Goal: Task Accomplishment & Management: Manage account settings

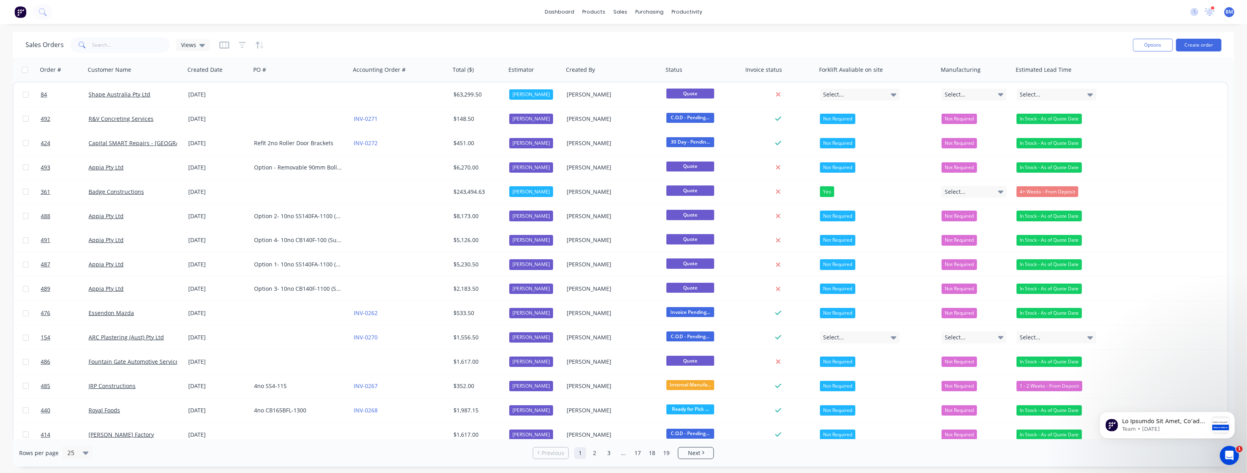
click at [423, 40] on div "Sales Orders Views" at bounding box center [576, 45] width 1101 height 20
click at [315, 50] on div "Sales Orders Views" at bounding box center [576, 45] width 1101 height 20
click at [305, 46] on div "Sales Orders Views" at bounding box center [576, 45] width 1101 height 20
click at [638, 39] on div "Sales Orders" at bounding box center [650, 38] width 33 height 7
click at [122, 46] on input "text" at bounding box center [132, 45] width 78 height 16
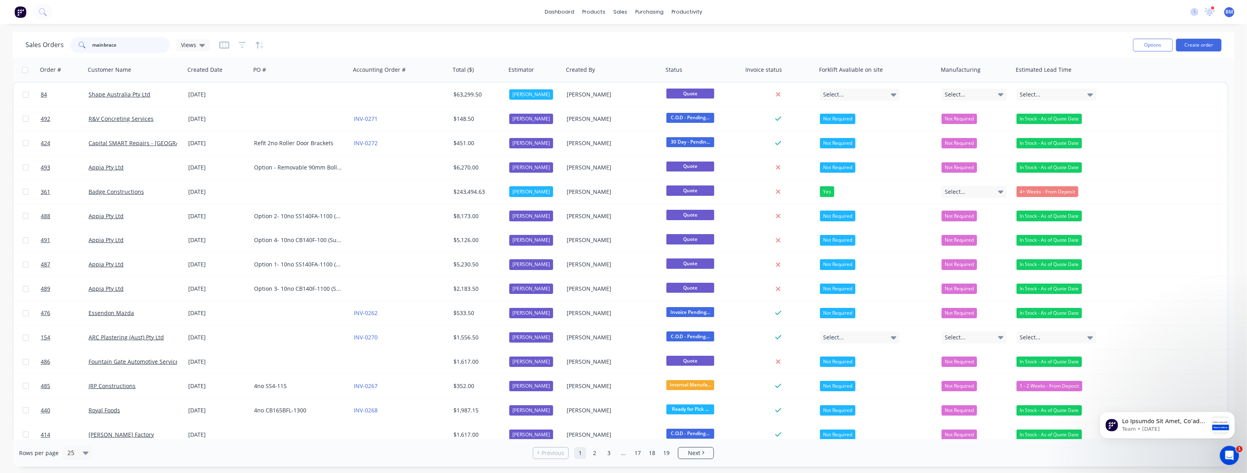
type input "mainbrace"
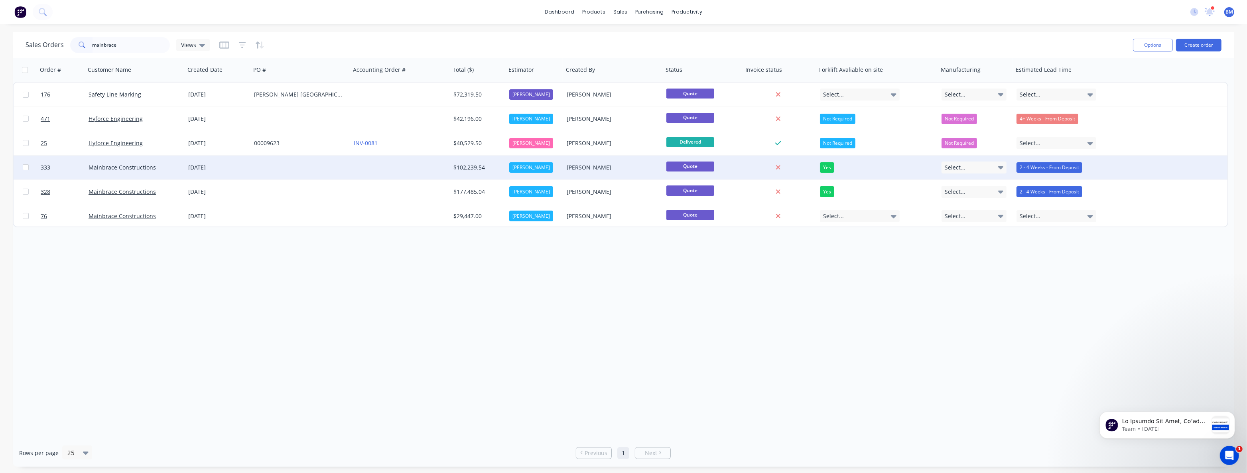
click at [310, 161] on div at bounding box center [301, 168] width 100 height 24
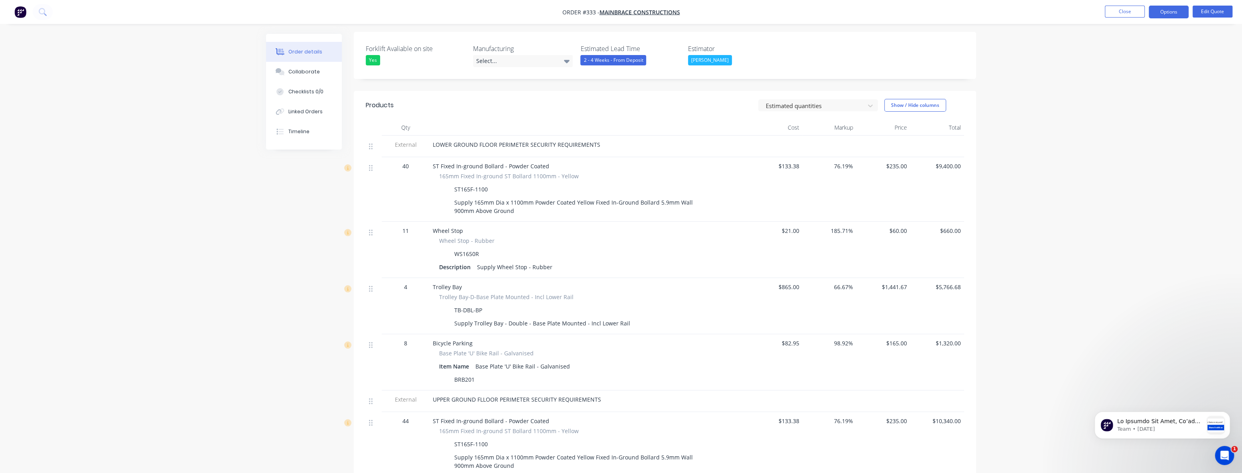
scroll to position [190, 0]
click at [1205, 10] on button "Edit Quote" at bounding box center [1212, 12] width 40 height 12
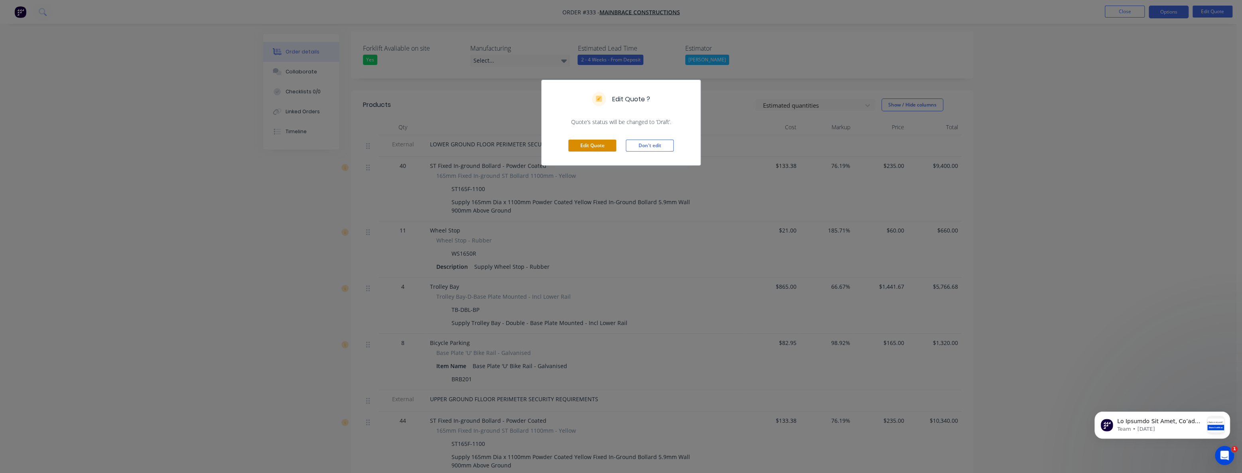
click at [599, 141] on button "Edit Quote" at bounding box center [592, 146] width 48 height 12
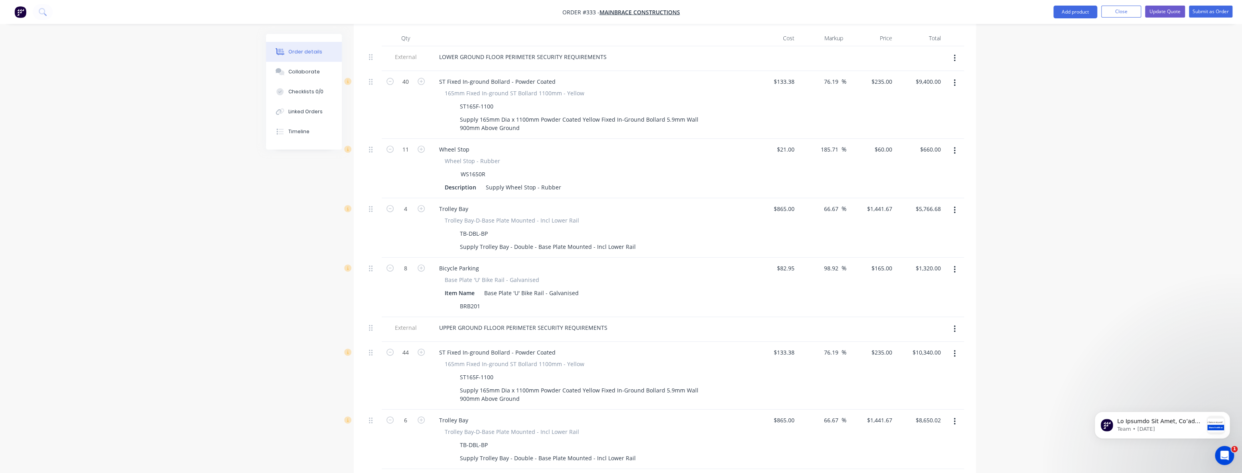
scroll to position [326, 0]
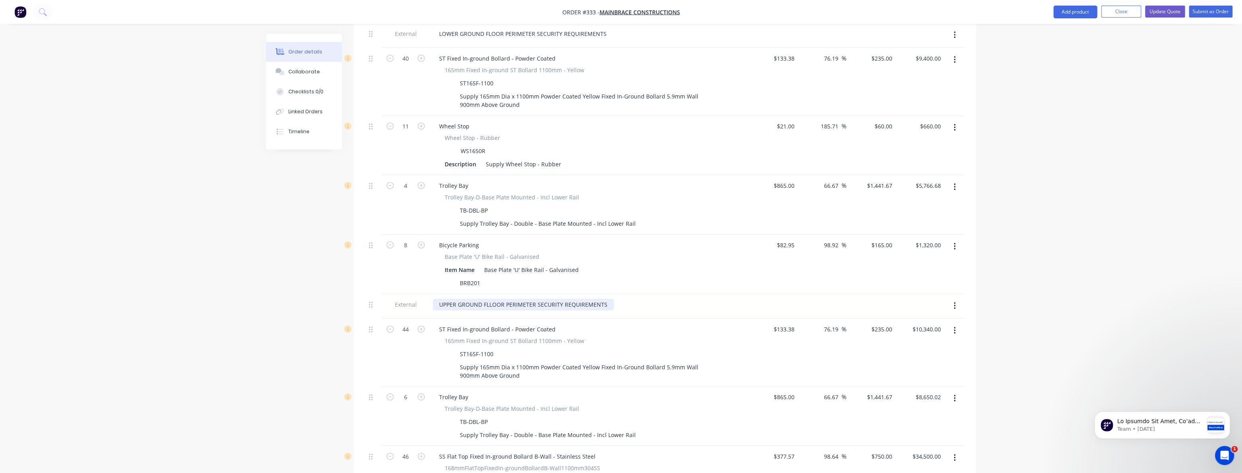
click at [491, 299] on div "UPPER GROUND FLLOOR PERIMETER SECURITY REQUIREMENTS" at bounding box center [523, 305] width 181 height 12
click at [237, 308] on div "Order details Collaborate Checklists 0/0 Linked Orders Timeline Order details C…" at bounding box center [621, 378] width 1242 height 1408
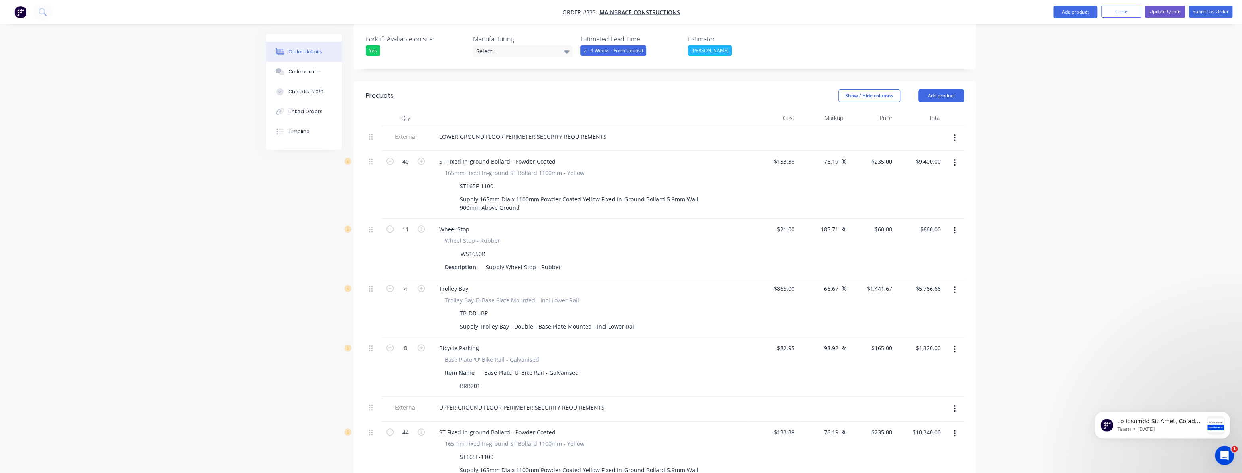
scroll to position [181, 0]
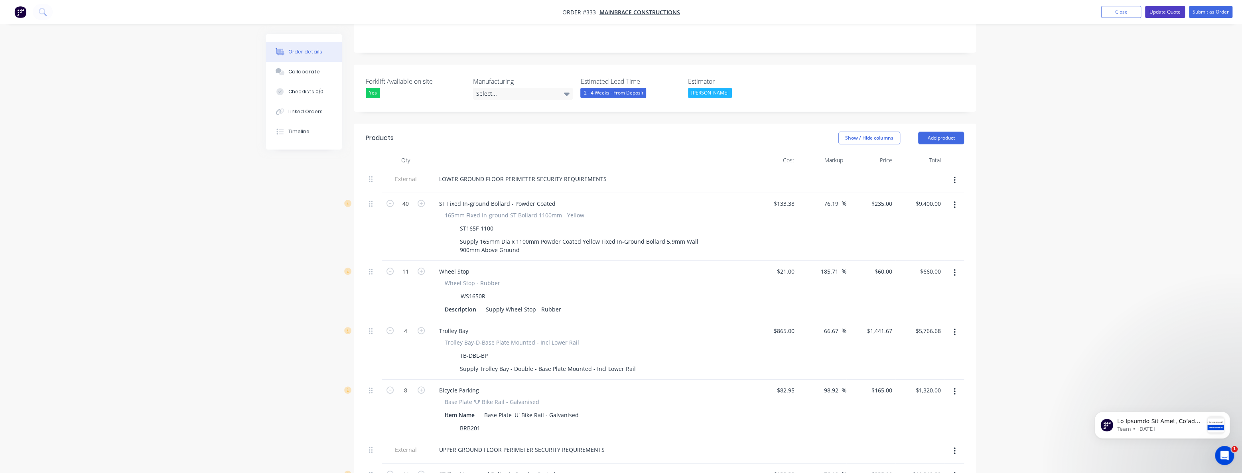
click at [1167, 9] on button "Update Quote" at bounding box center [1165, 12] width 40 height 12
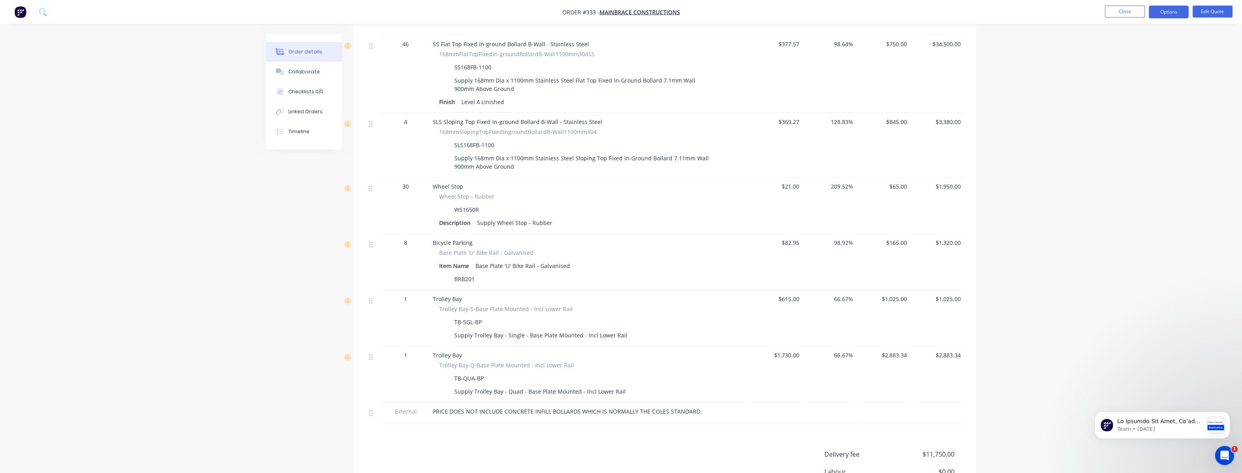
scroll to position [689, 0]
drag, startPoint x: 243, startPoint y: 256, endPoint x: 197, endPoint y: 250, distance: 46.6
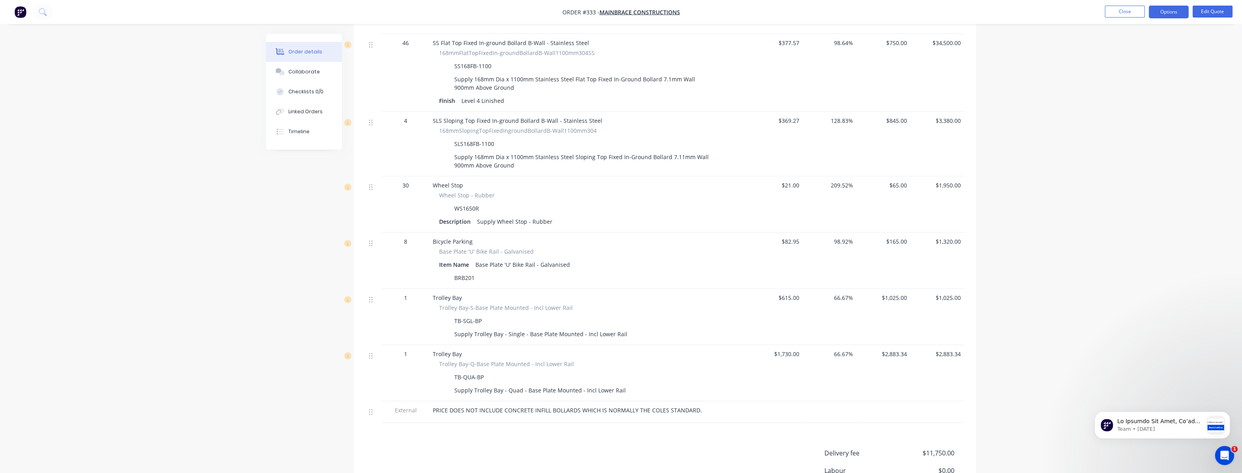
drag, startPoint x: 53, startPoint y: 158, endPoint x: 59, endPoint y: 162, distance: 6.9
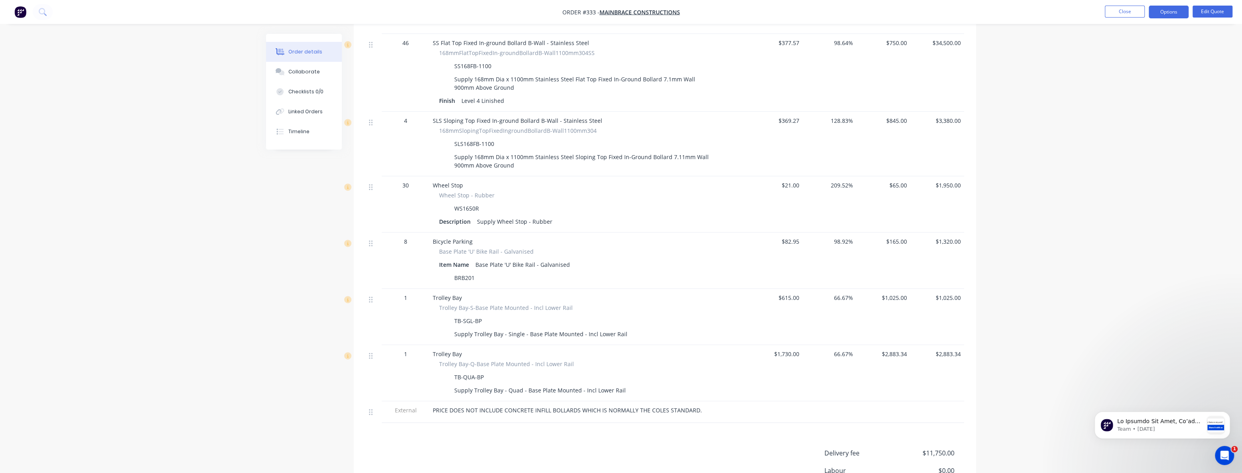
drag, startPoint x: 191, startPoint y: 161, endPoint x: 167, endPoint y: 130, distance: 38.7
drag, startPoint x: 177, startPoint y: 128, endPoint x: 178, endPoint y: 94, distance: 34.3
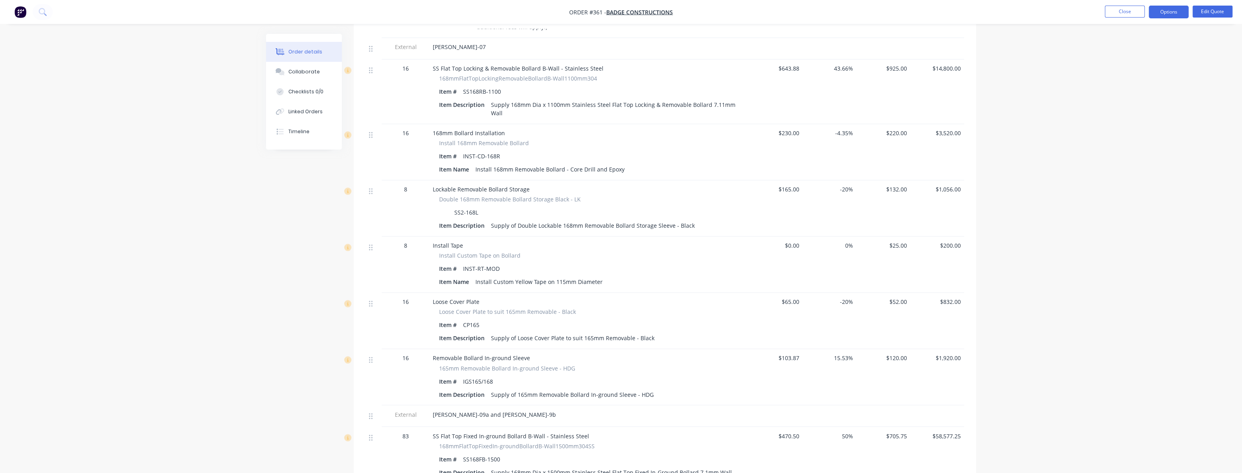
scroll to position [1341, 0]
click at [244, 187] on div "Order details Collaborate Checklists 0/0 Linked Orders Timeline Order details C…" at bounding box center [621, 263] width 1242 height 3208
click at [224, 185] on div "Order details Collaborate Checklists 0/0 Linked Orders Timeline Order details C…" at bounding box center [621, 263] width 1242 height 3208
